Goal: Task Accomplishment & Management: Manage account settings

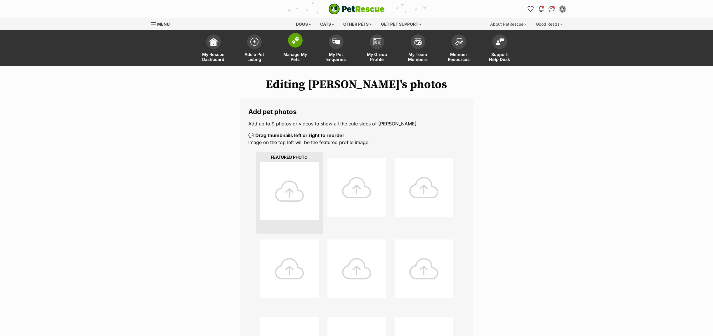
click at [298, 57] on span "Manage My Pets" at bounding box center [295, 57] width 26 height 10
